Goal: Transaction & Acquisition: Book appointment/travel/reservation

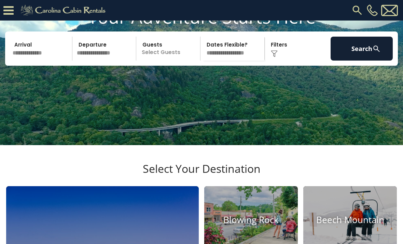
scroll to position [56, 0]
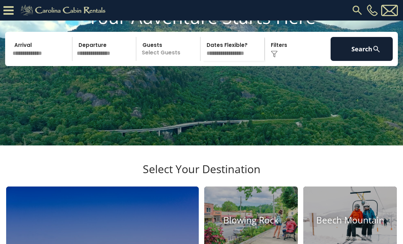
click at [38, 61] on input "text" at bounding box center [41, 49] width 62 height 24
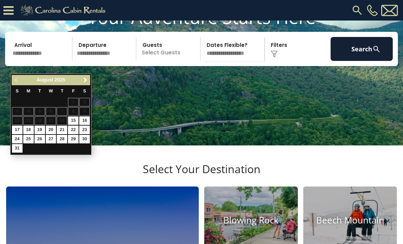
click at [85, 79] on span "Next" at bounding box center [85, 79] width 5 height 5
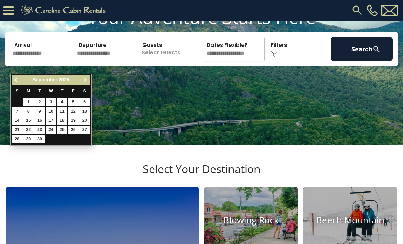
click at [85, 77] on link "Next" at bounding box center [85, 80] width 9 height 9
click at [85, 78] on span "Next" at bounding box center [85, 79] width 5 height 5
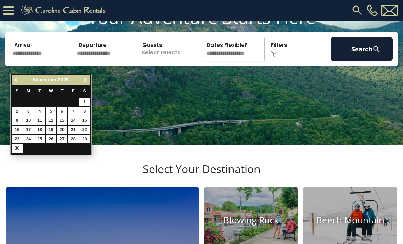
click at [41, 136] on link "25" at bounding box center [40, 139] width 11 height 9
type input "********"
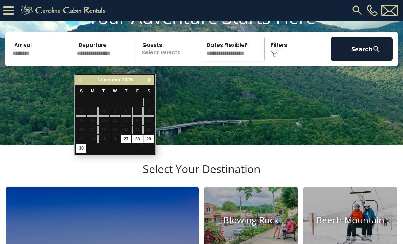
click at [147, 137] on link "29" at bounding box center [148, 139] width 11 height 9
type input "********"
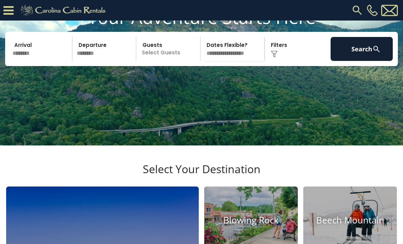
click at [174, 57] on p "Select Guests" at bounding box center [169, 49] width 62 height 24
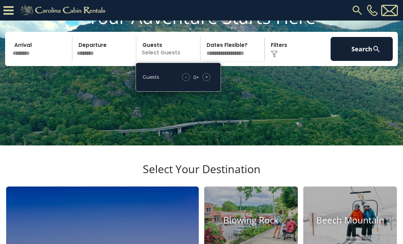
click at [207, 80] on span "+" at bounding box center [206, 76] width 3 height 7
click at [203, 81] on div "+" at bounding box center [207, 77] width 8 height 8
click at [208, 80] on span "+" at bounding box center [206, 76] width 3 height 7
click at [205, 80] on span "+" at bounding box center [206, 76] width 3 height 7
click at [204, 81] on div "+" at bounding box center [207, 77] width 8 height 8
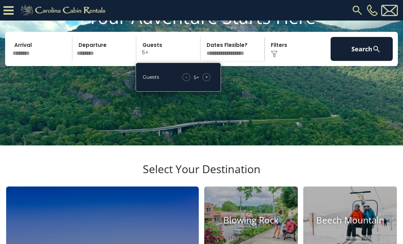
click at [205, 80] on span "+" at bounding box center [206, 76] width 3 height 7
click at [204, 81] on div "+" at bounding box center [207, 77] width 8 height 8
click at [203, 81] on div "+" at bounding box center [207, 77] width 8 height 8
click at [201, 81] on div "- 8 + +" at bounding box center [196, 77] width 35 height 8
click at [211, 81] on div "- 8 + +" at bounding box center [196, 77] width 35 height 8
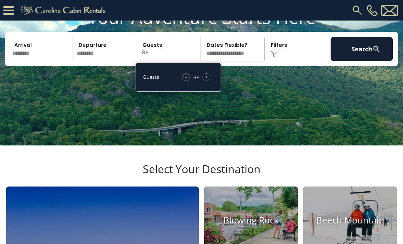
click at [208, 80] on span "+" at bounding box center [206, 76] width 3 height 7
click at [206, 80] on span "+" at bounding box center [206, 76] width 3 height 7
click at [203, 81] on div "+" at bounding box center [207, 77] width 8 height 8
click at [207, 80] on span "+" at bounding box center [206, 76] width 3 height 7
click at [208, 80] on span "+" at bounding box center [206, 76] width 3 height 7
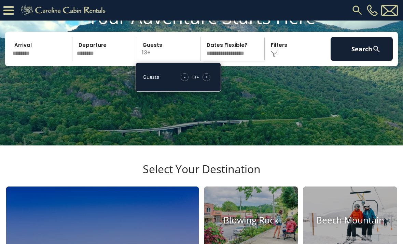
click at [206, 80] on span "+" at bounding box center [206, 76] width 3 height 7
click at [208, 81] on div "+" at bounding box center [207, 77] width 8 height 8
click at [208, 80] on span "+" at bounding box center [206, 76] width 3 height 7
click at [206, 80] on span "+" at bounding box center [206, 76] width 3 height 7
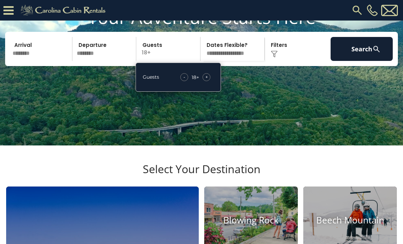
click at [206, 80] on span "+" at bounding box center [206, 76] width 3 height 7
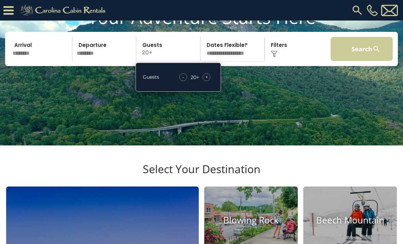
click at [363, 59] on button "Search" at bounding box center [362, 49] width 62 height 24
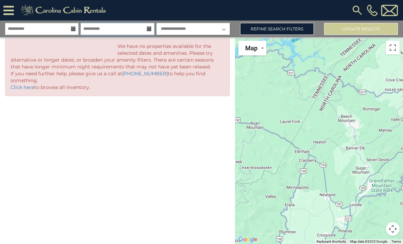
click at [136, 29] on input "**********" at bounding box center [117, 29] width 73 height 12
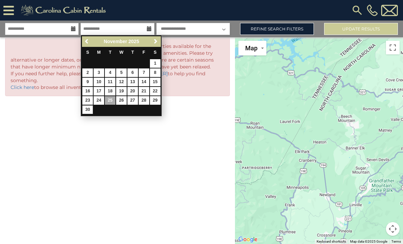
click at [86, 111] on link "30" at bounding box center [87, 109] width 11 height 9
type input "********"
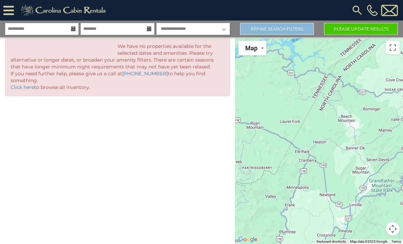
click at [287, 33] on link "Refine Search Filters" at bounding box center [277, 29] width 74 height 12
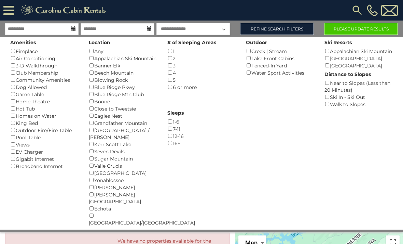
click at [374, 30] on button "Please Update Results" at bounding box center [361, 29] width 74 height 12
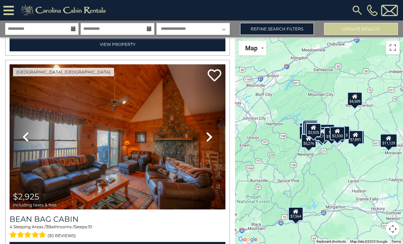
scroll to position [5720, 0]
